Goal: Task Accomplishment & Management: Use online tool/utility

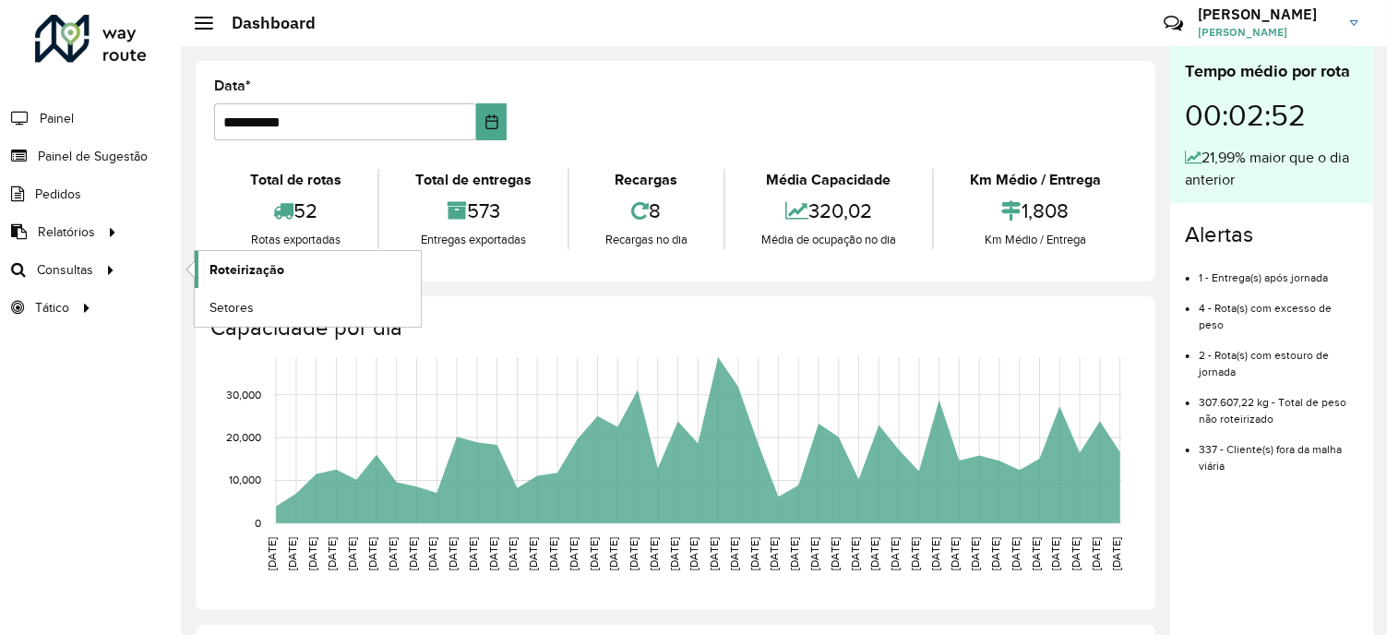
click at [210, 268] on span "Roteirização" at bounding box center [246, 269] width 75 height 19
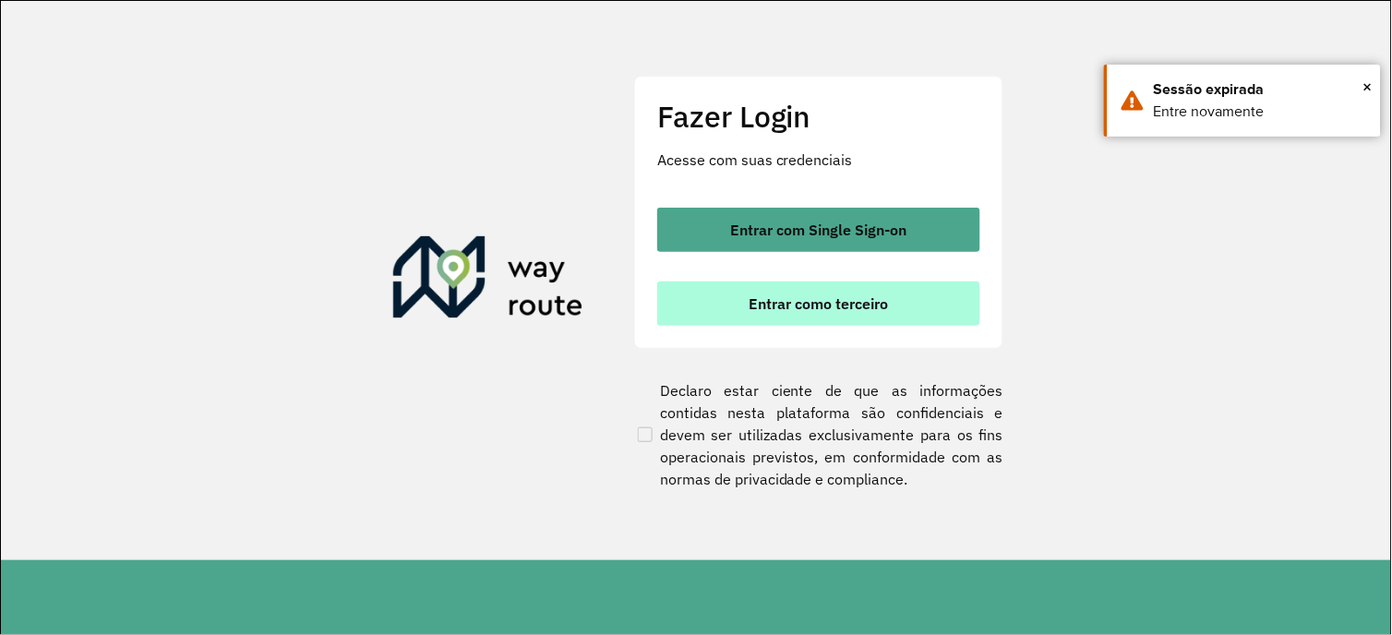
click at [788, 309] on span "Entrar como terceiro" at bounding box center [818, 303] width 139 height 15
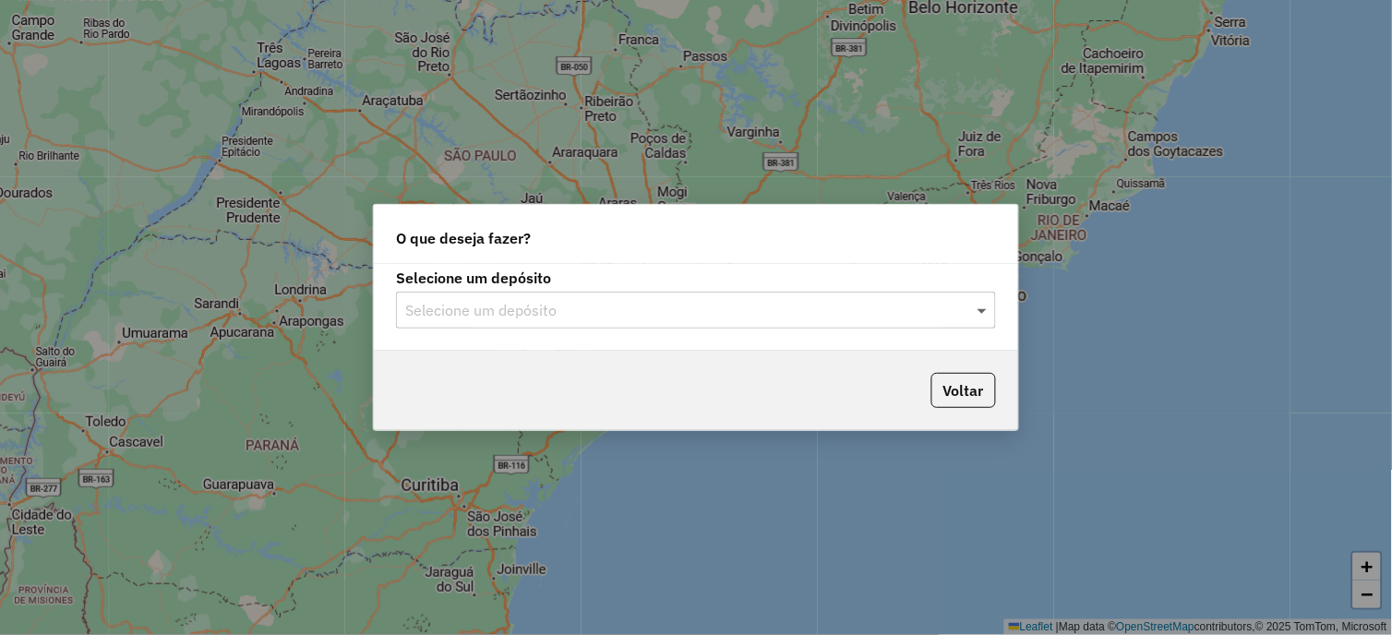
click at [980, 303] on span at bounding box center [984, 310] width 23 height 22
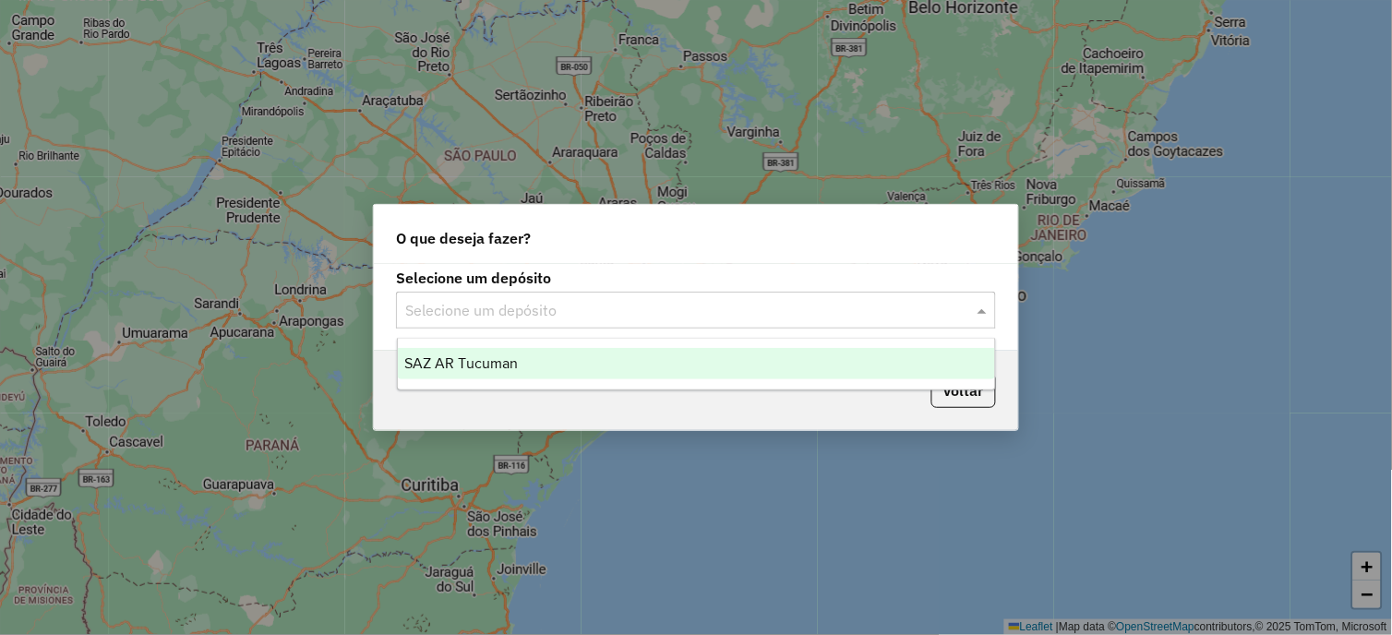
click at [612, 369] on div "SAZ AR Tucuman" at bounding box center [697, 363] width 598 height 31
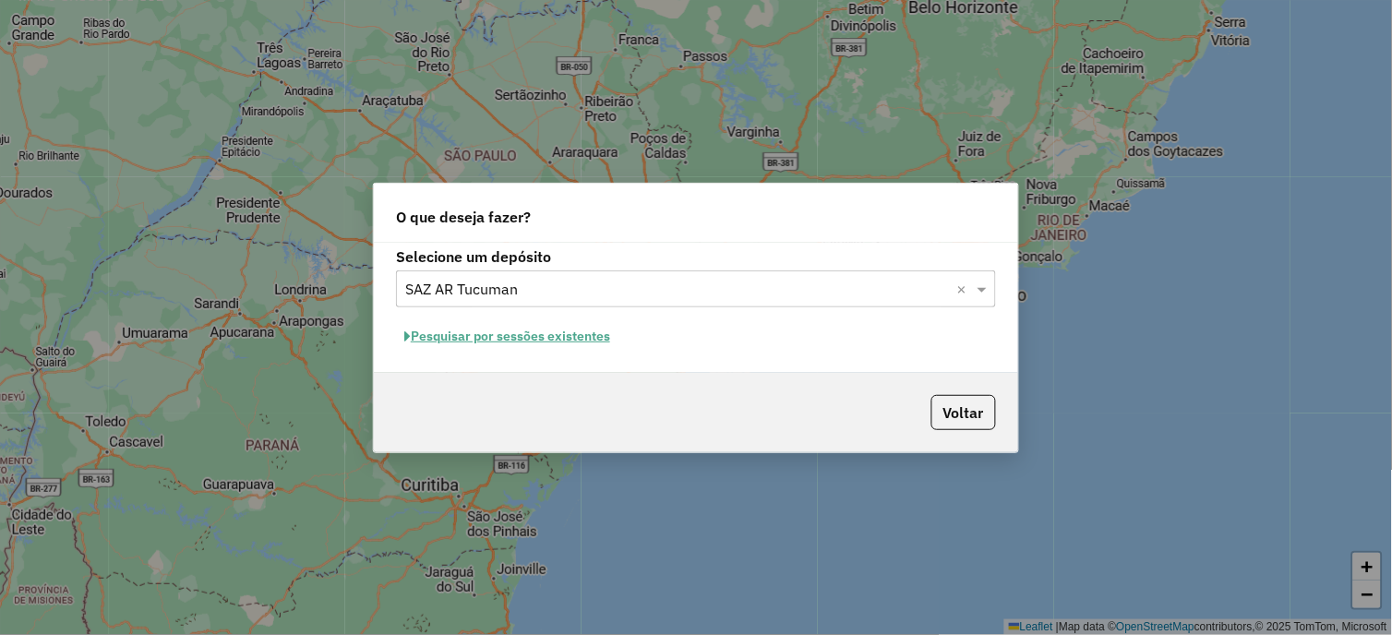
click at [575, 337] on button "Pesquisar por sessões existentes" at bounding box center [507, 336] width 222 height 29
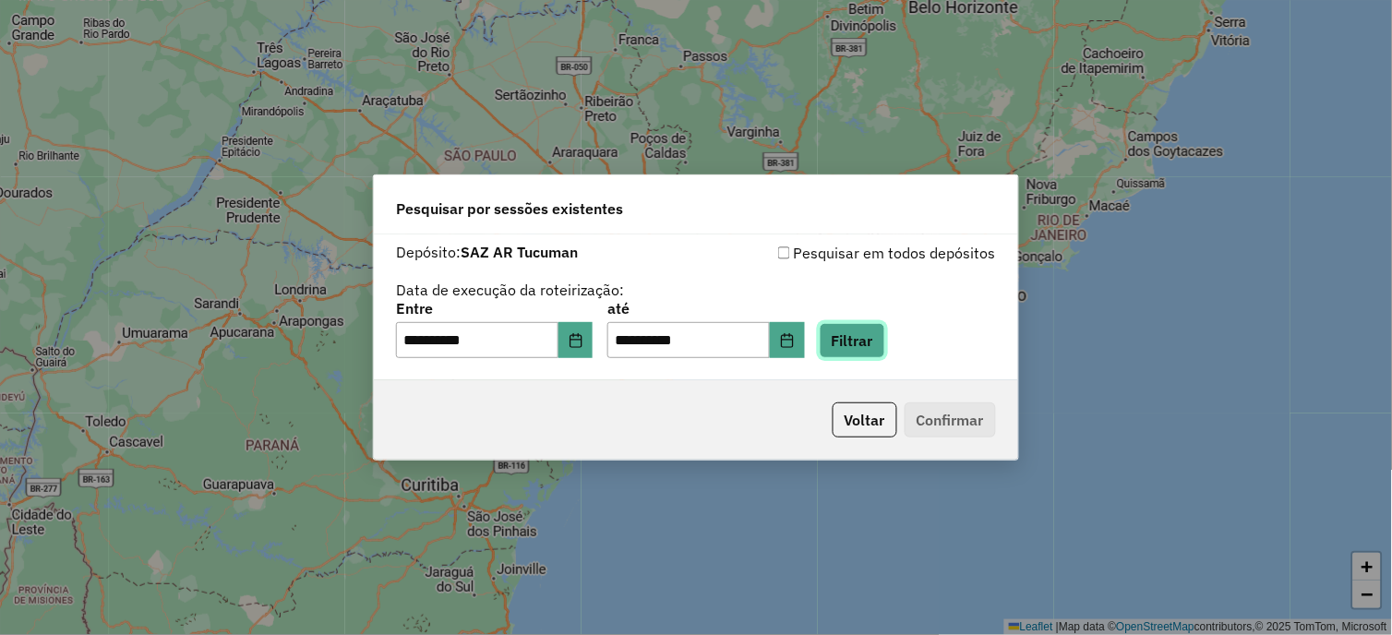
click at [864, 348] on button "Filtrar" at bounding box center [852, 340] width 66 height 35
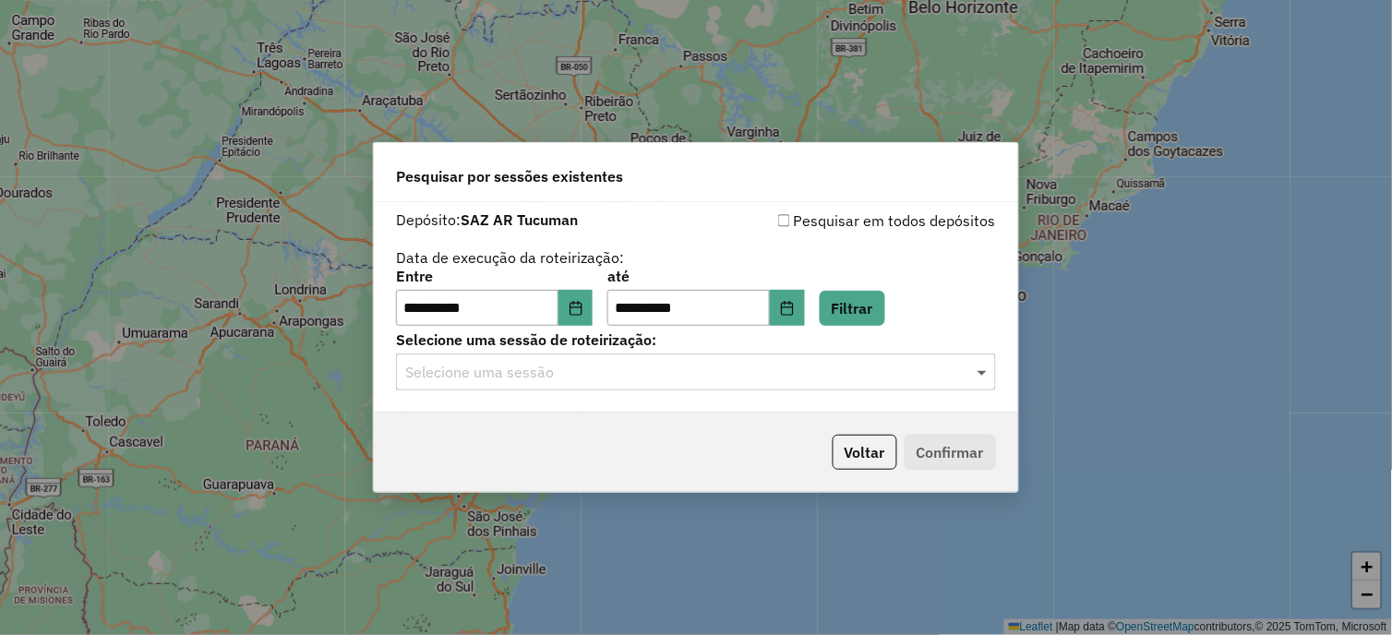
click at [981, 378] on span at bounding box center [984, 372] width 23 height 22
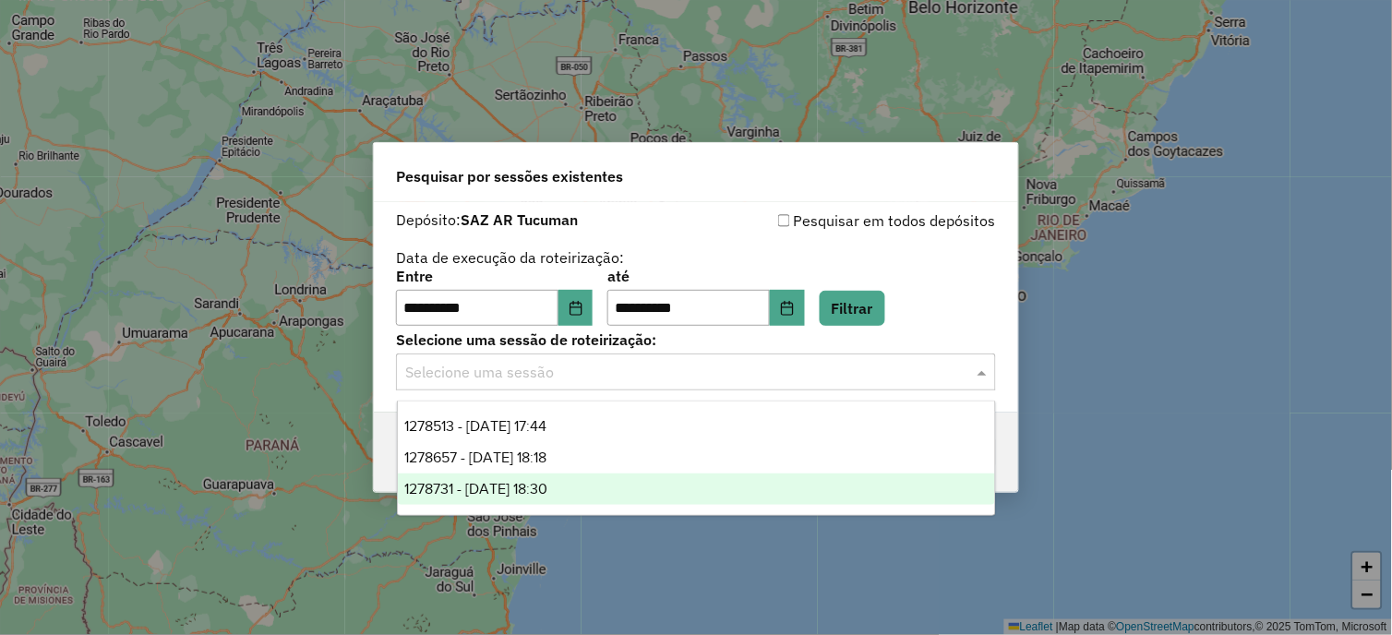
click at [548, 492] on span "1278731 - 19/09/2025 18:30" at bounding box center [476, 489] width 143 height 16
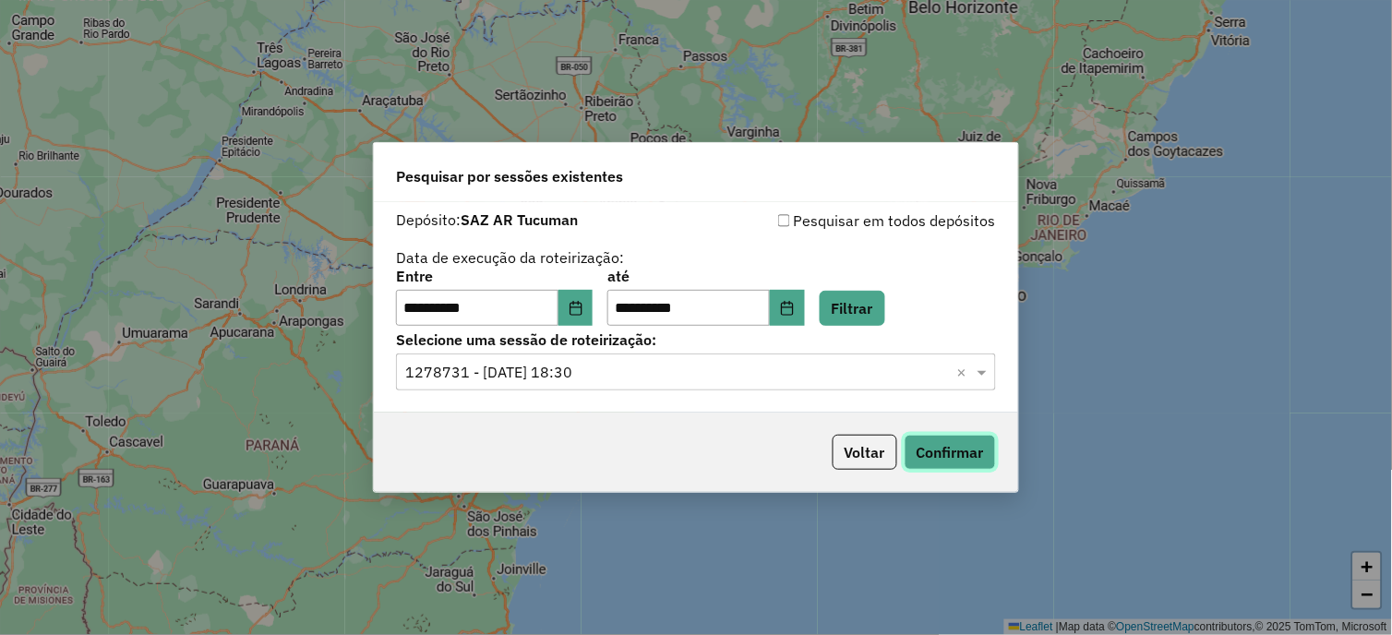
click at [969, 447] on button "Confirmar" at bounding box center [949, 452] width 91 height 35
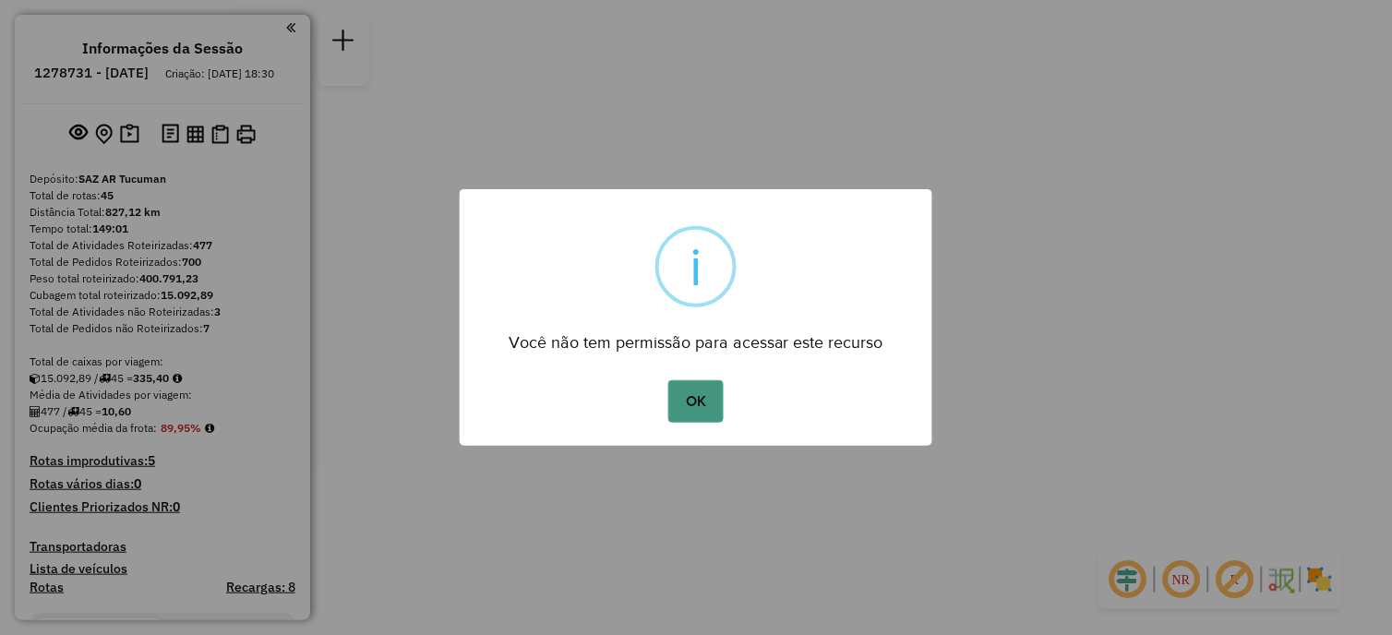
click at [701, 411] on button "OK" at bounding box center [695, 401] width 54 height 42
